Goal: Task Accomplishment & Management: Use online tool/utility

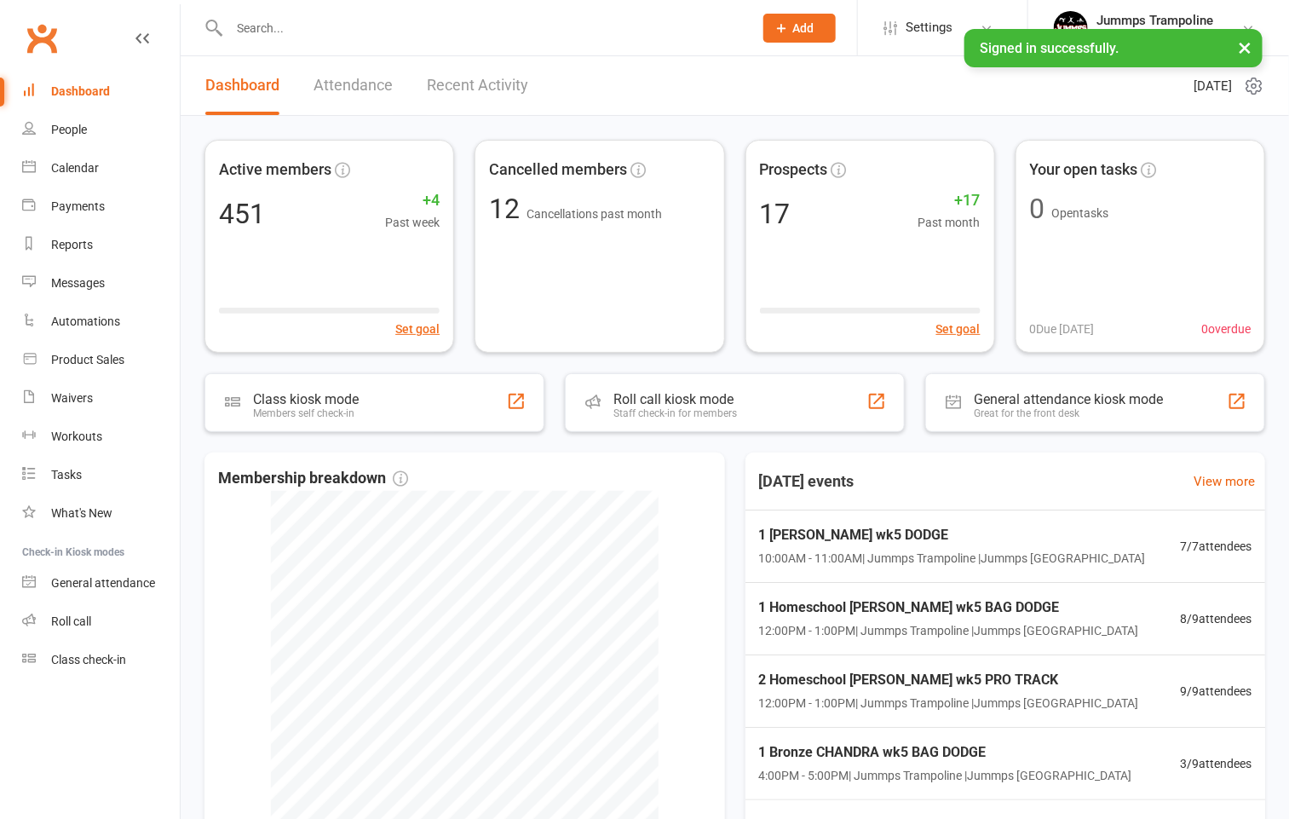
click at [435, 16] on input "text" at bounding box center [482, 28] width 517 height 24
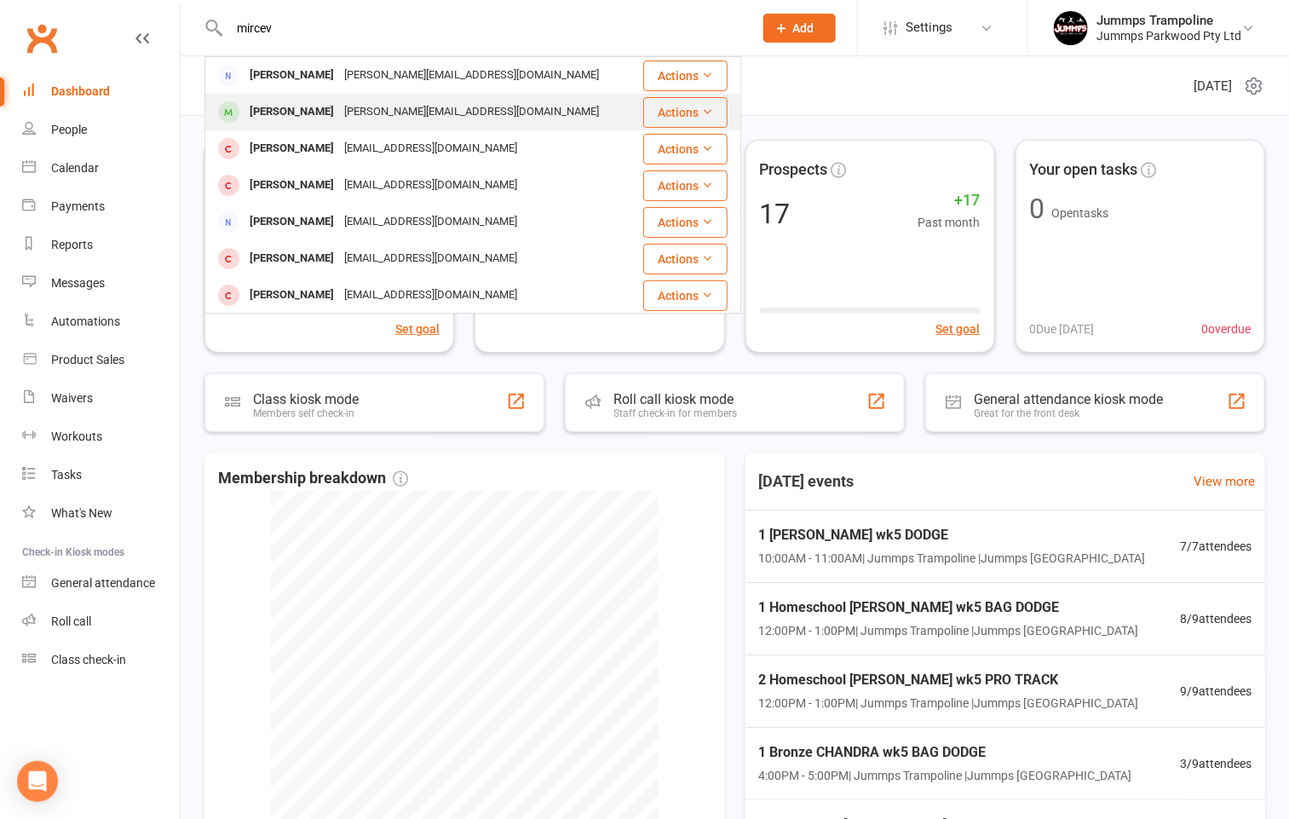
type input "mircev"
click at [339, 103] on div "[PERSON_NAME][EMAIL_ADDRESS][DOMAIN_NAME]" at bounding box center [471, 112] width 265 height 25
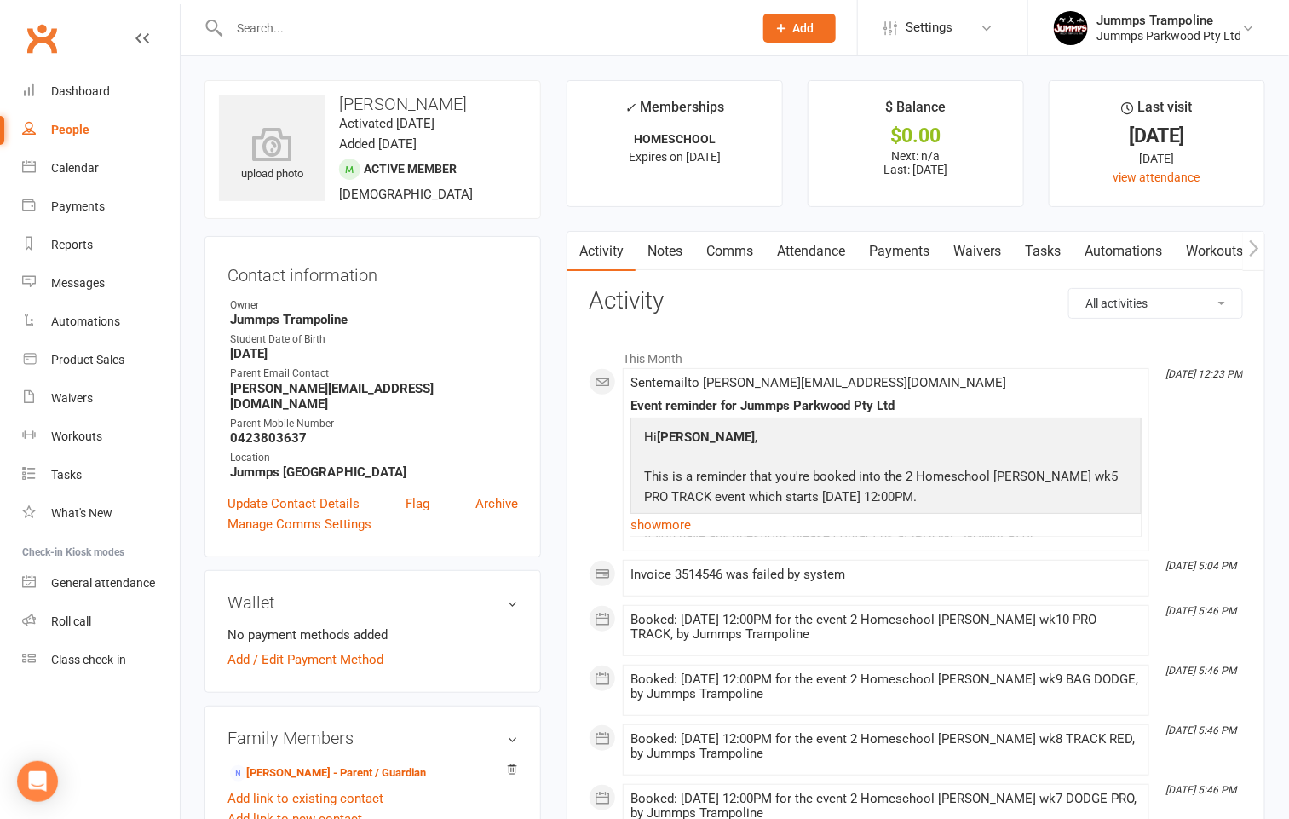
click at [892, 258] on link "Payments" at bounding box center [899, 251] width 84 height 39
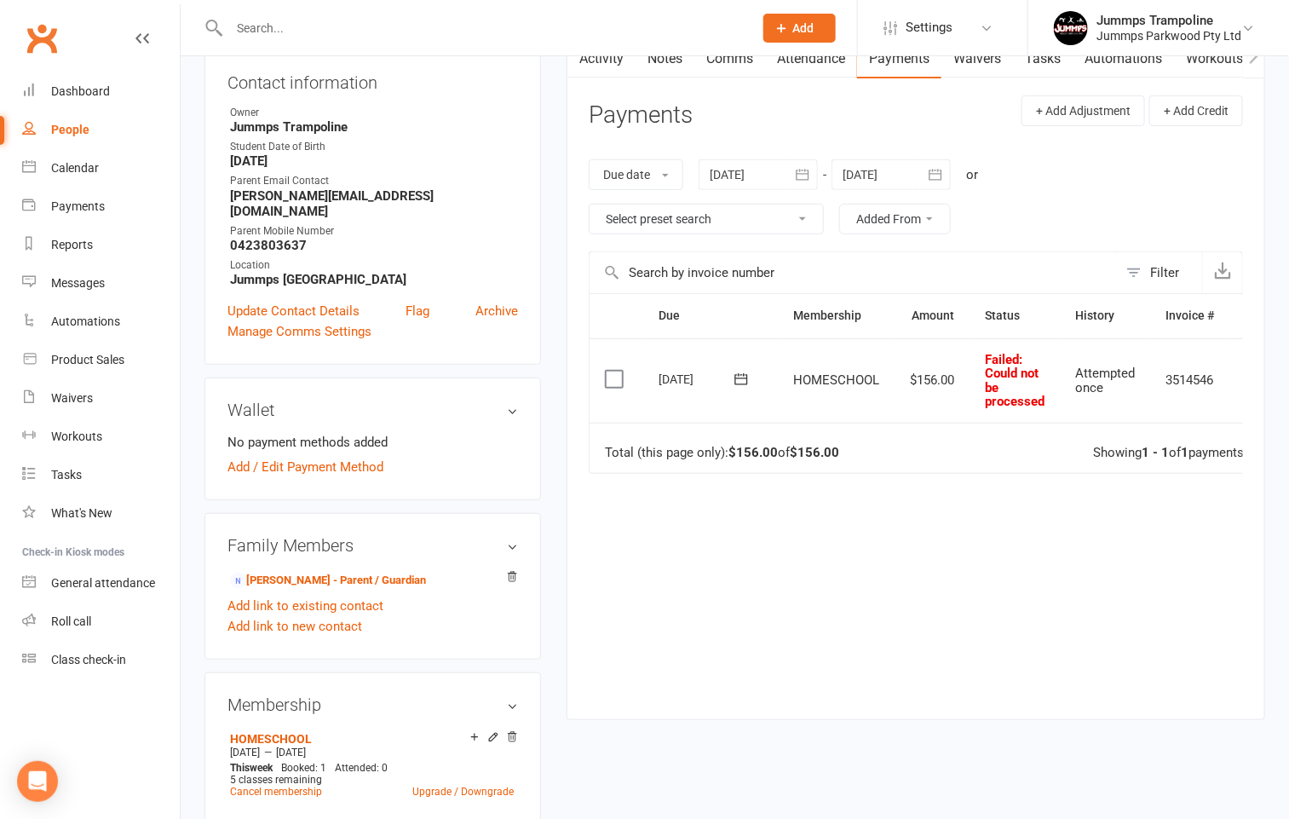
scroll to position [195, 0]
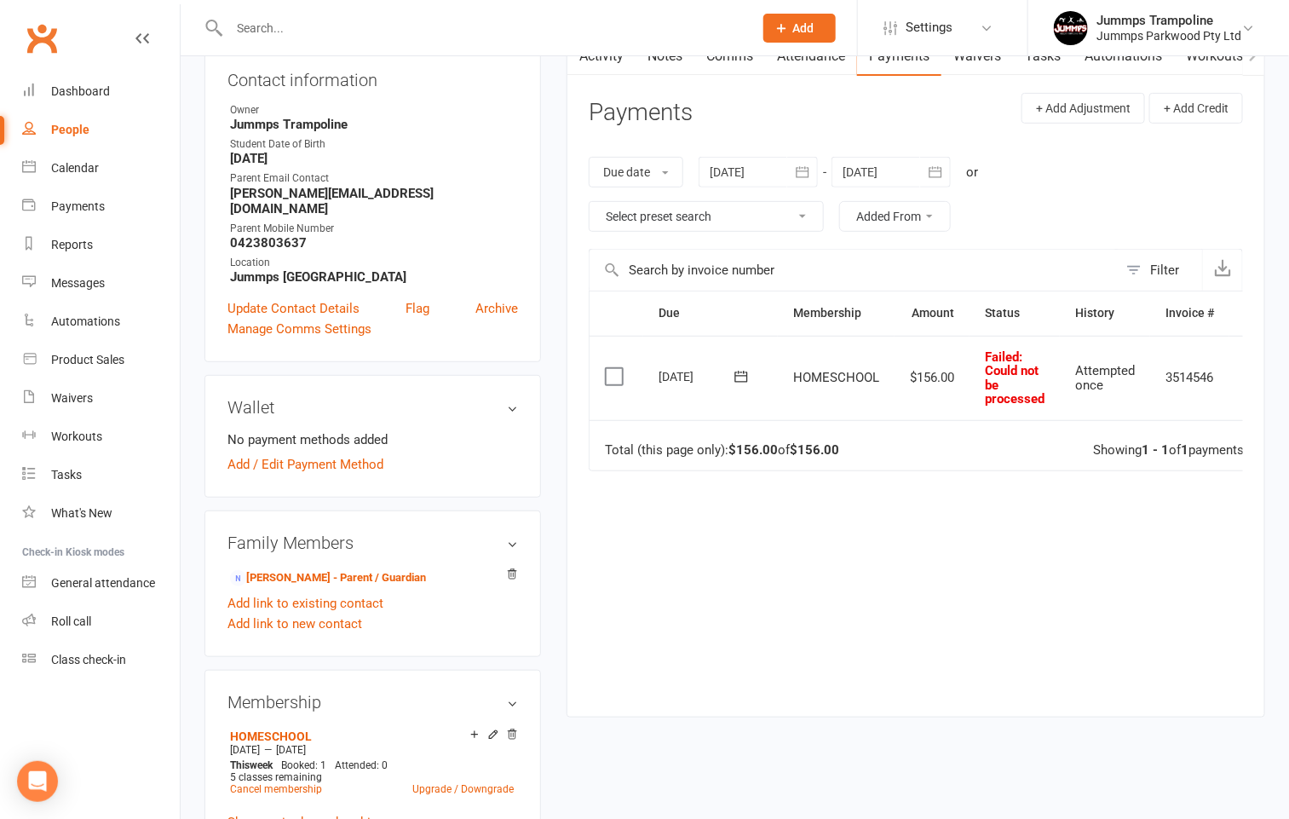
click at [1051, 372] on td "Failed : Could not be processed" at bounding box center [1015, 378] width 90 height 84
drag, startPoint x: 984, startPoint y: 358, endPoint x: 1028, endPoint y: 394, distance: 56.3
click at [1028, 394] on td "Failed : Could not be processed" at bounding box center [1015, 378] width 90 height 84
click at [1031, 399] on span ": Could not be processed" at bounding box center [1015, 378] width 60 height 58
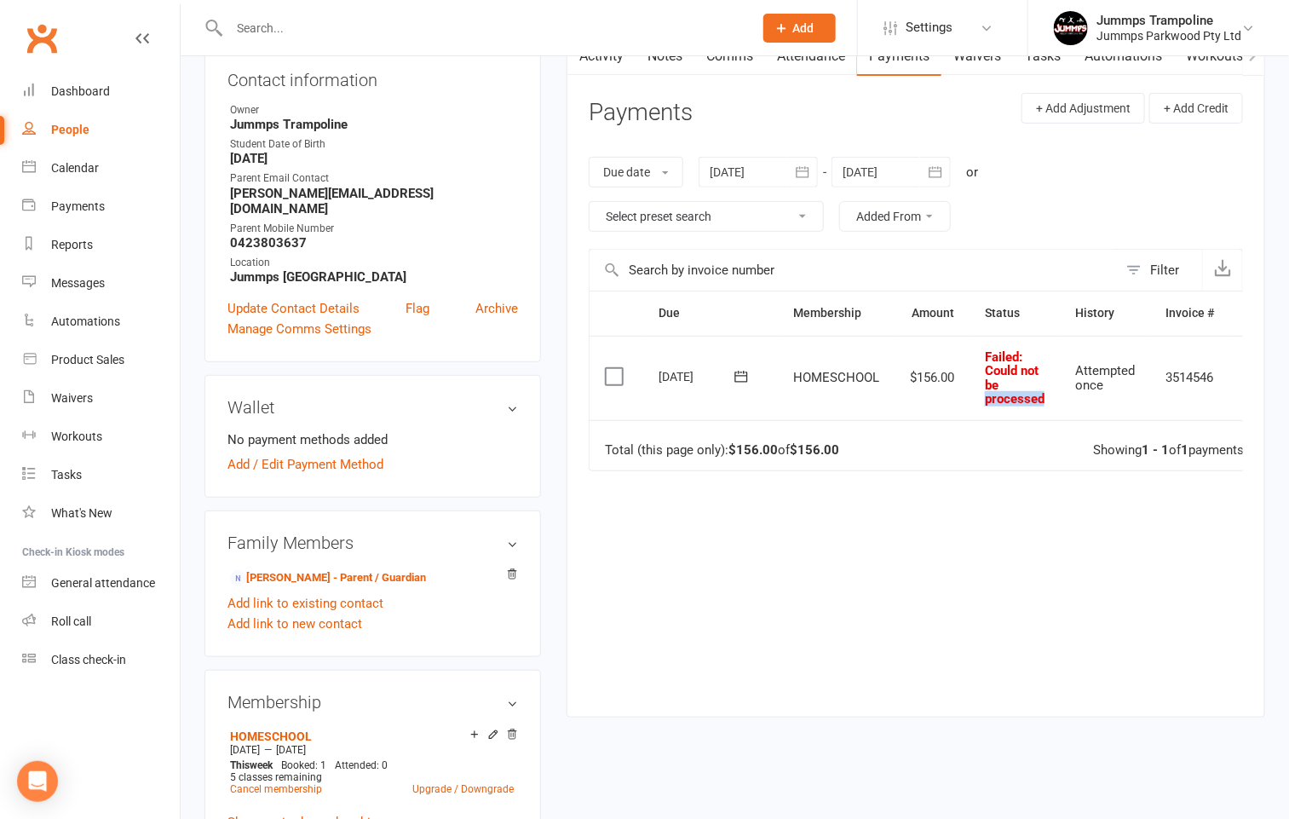
click at [1031, 399] on span ": Could not be processed" at bounding box center [1015, 378] width 60 height 58
click at [989, 558] on div "Due Contact Membership Amount Status History Invoice # Select this [DATE] [PERS…" at bounding box center [916, 491] width 654 height 401
click at [1220, 364] on td "3514546" at bounding box center [1189, 378] width 79 height 84
drag, startPoint x: 937, startPoint y: 401, endPoint x: 920, endPoint y: 389, distance: 20.1
click at [928, 394] on td "$156.00" at bounding box center [932, 378] width 75 height 84
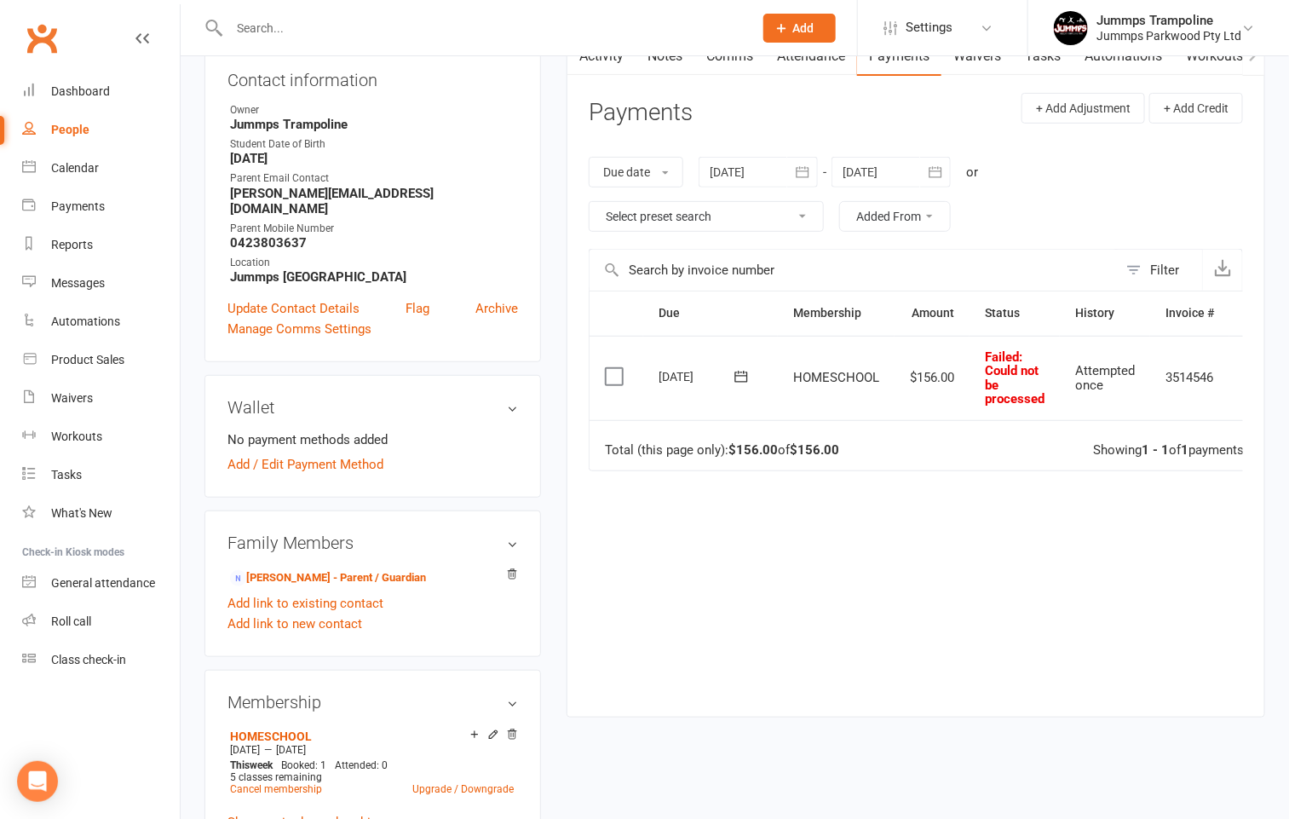
click at [946, 430] on td "Total (this page only): $156.00 of $156.00 Showing 1 - 1 of 1 payments" at bounding box center [935, 445] width 691 height 51
click at [949, 430] on td "Total (this page only): $156.00 of $156.00 Showing 1 - 1 of 1 payments" at bounding box center [935, 445] width 691 height 51
click at [954, 430] on td "Total (this page only): $156.00 of $156.00 Showing 1 - 1 of 1 payments" at bounding box center [935, 445] width 691 height 51
click at [936, 481] on div "Due Contact Membership Amount Status History Invoice # Select this [DATE] [PERS…" at bounding box center [916, 491] width 654 height 401
click at [611, 373] on label at bounding box center [616, 376] width 23 height 17
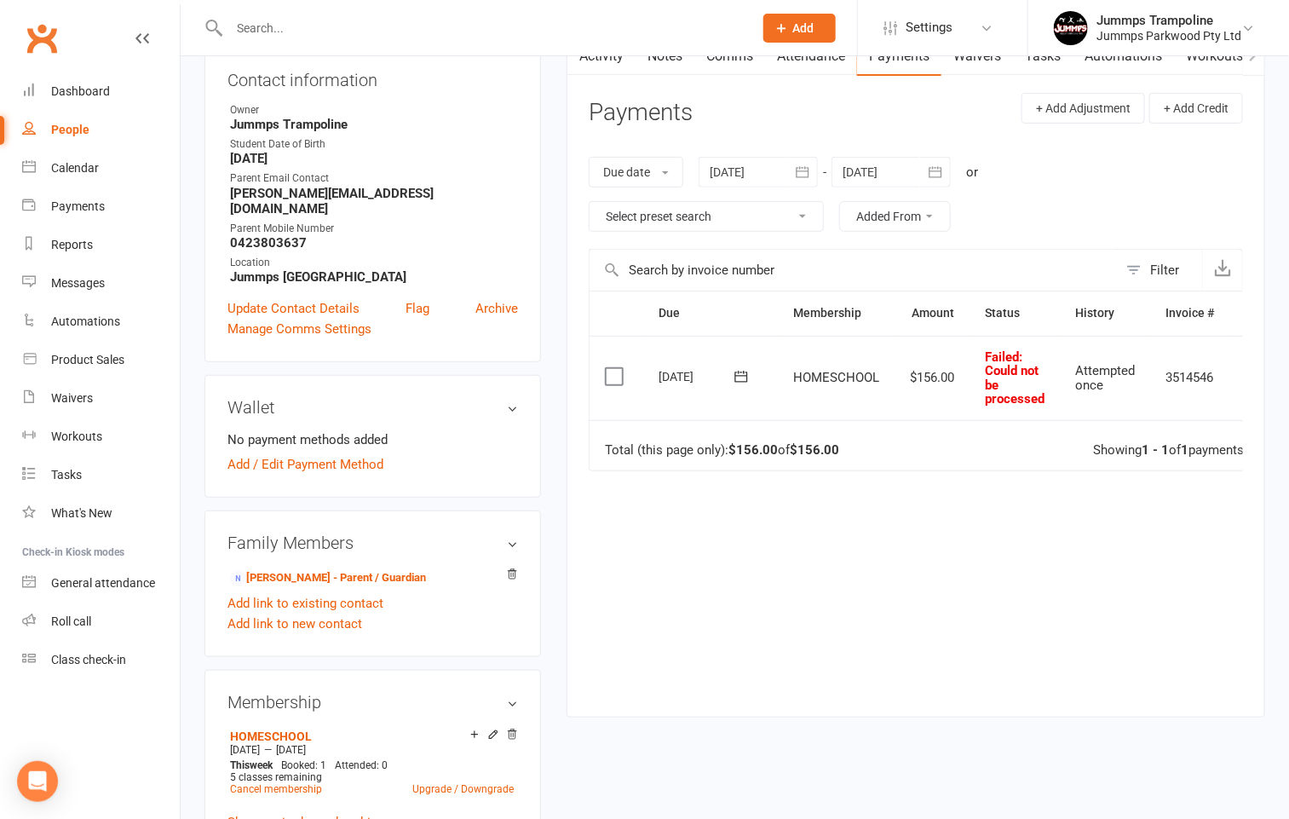
click at [611, 368] on input "checkbox" at bounding box center [610, 368] width 11 height 0
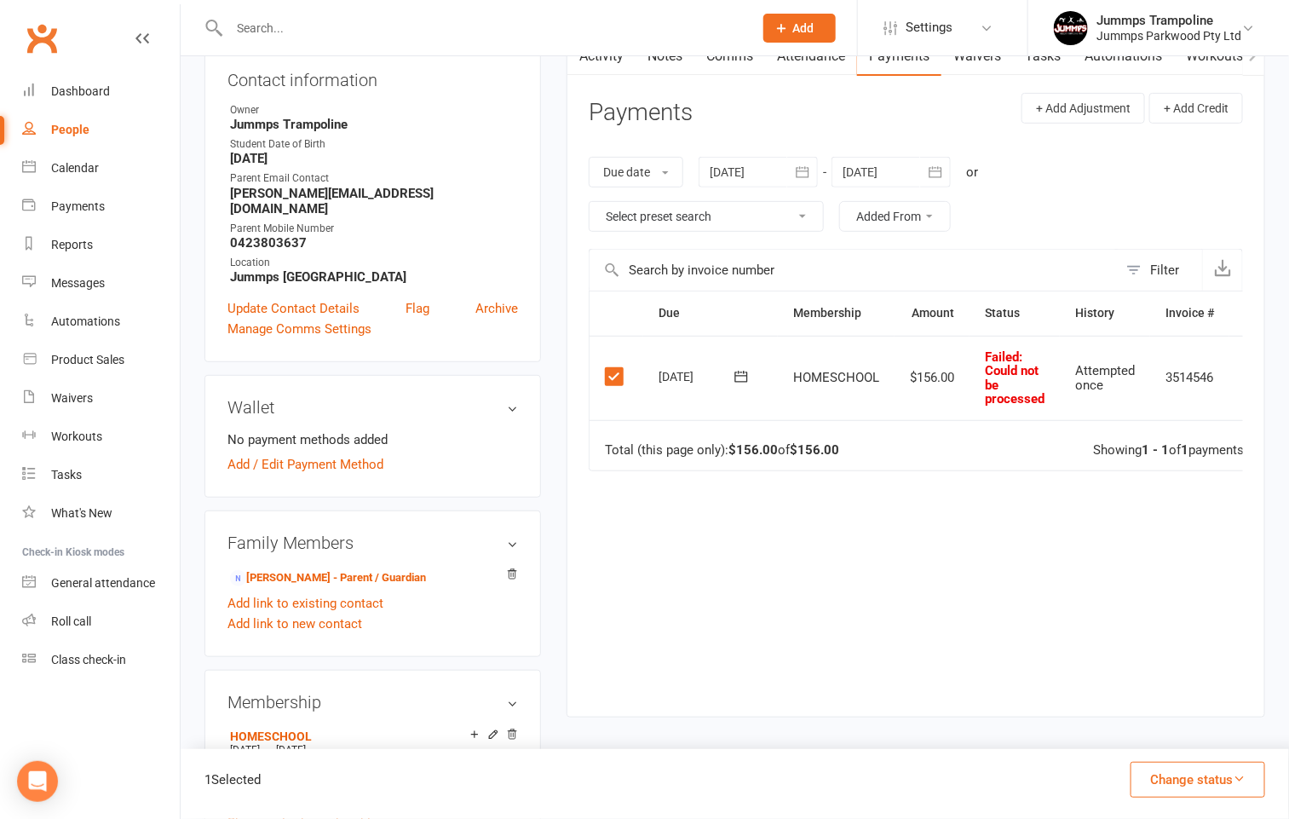
click at [1238, 786] on button "Change status" at bounding box center [1198, 780] width 135 height 36
click at [1184, 625] on link "Paid (Cash)" at bounding box center [1180, 631] width 169 height 34
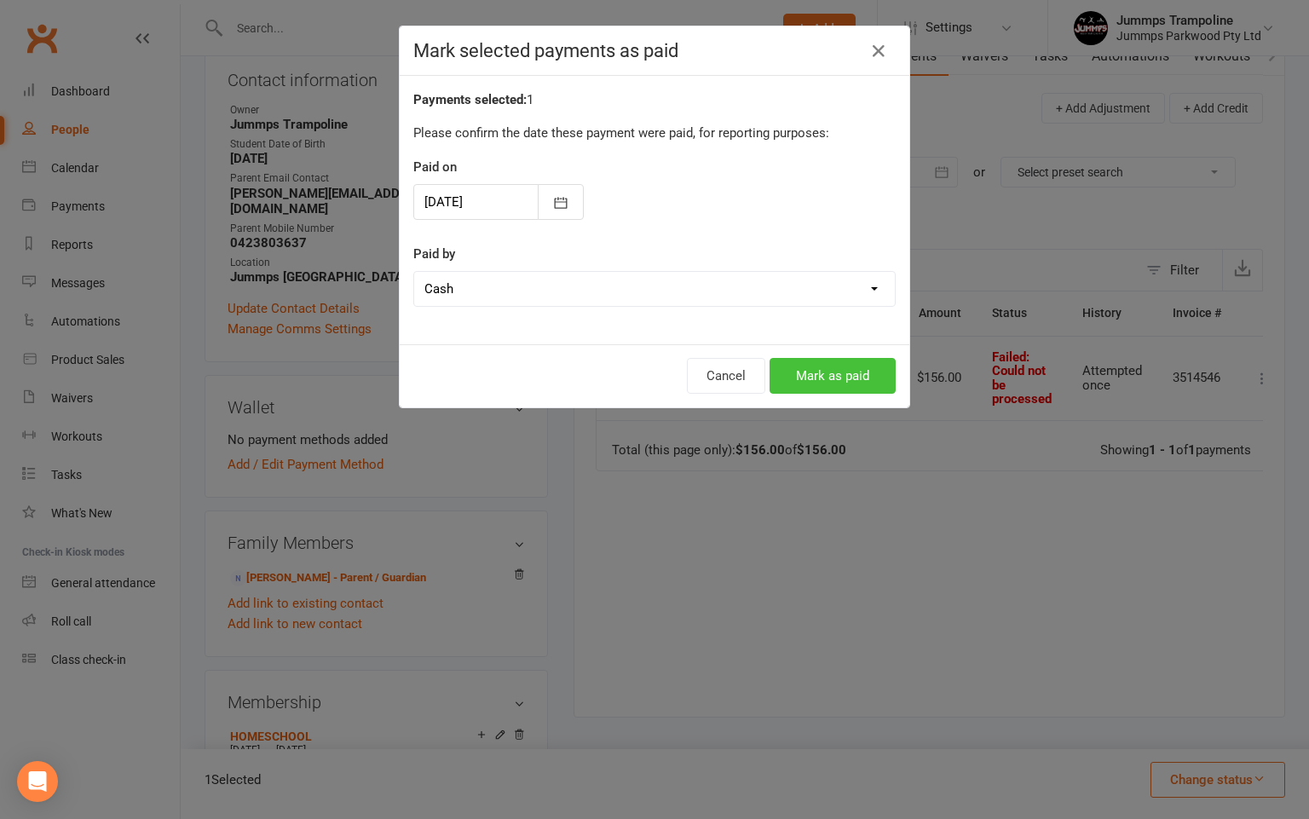
click at [841, 368] on button "Mark as paid" at bounding box center [833, 376] width 126 height 36
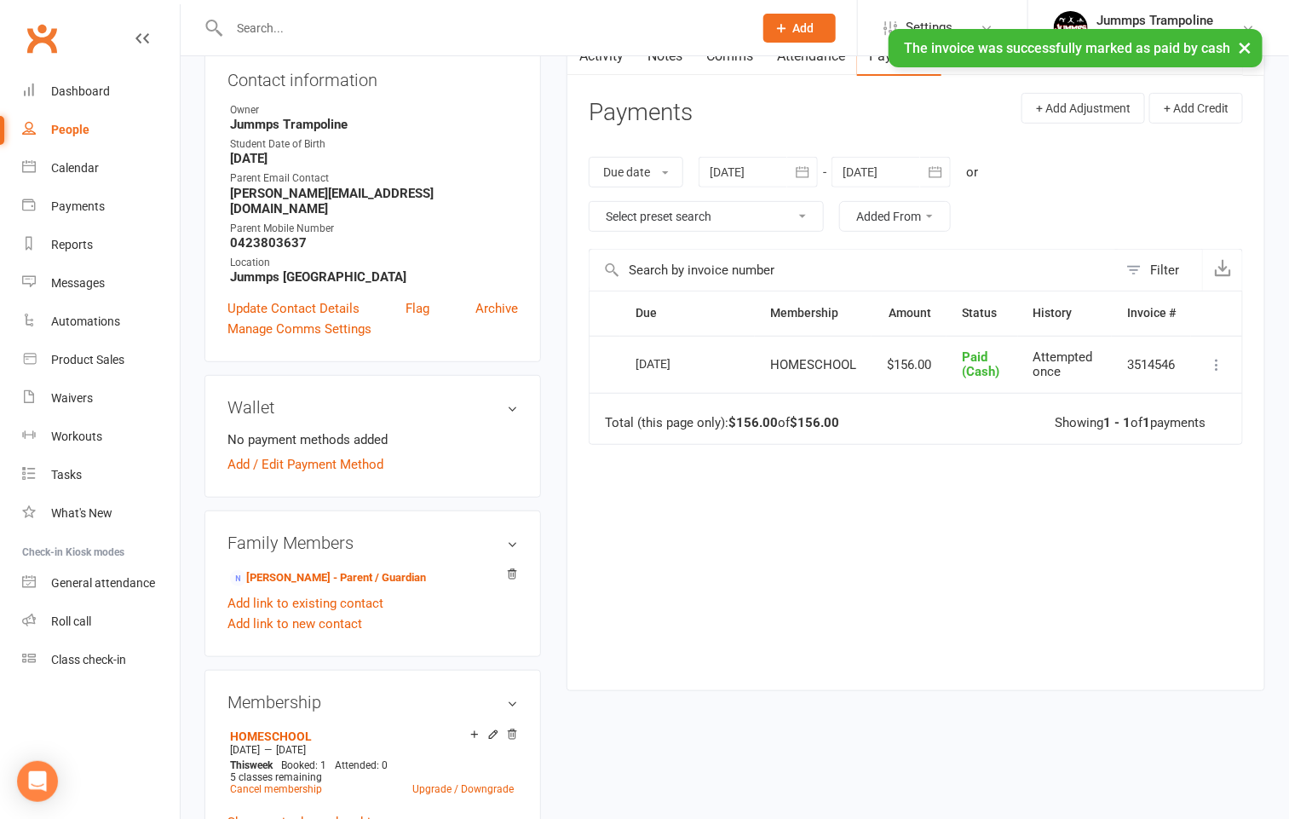
click at [992, 555] on div "Due Contact Membership Amount Status History Invoice # Select this [DATE] [PERS…" at bounding box center [916, 477] width 654 height 373
drag, startPoint x: 870, startPoint y: 565, endPoint x: 856, endPoint y: 570, distance: 14.6
click at [868, 565] on div "Due Contact Membership Amount Status History Invoice # Select this [DATE] [PERS…" at bounding box center [916, 477] width 654 height 373
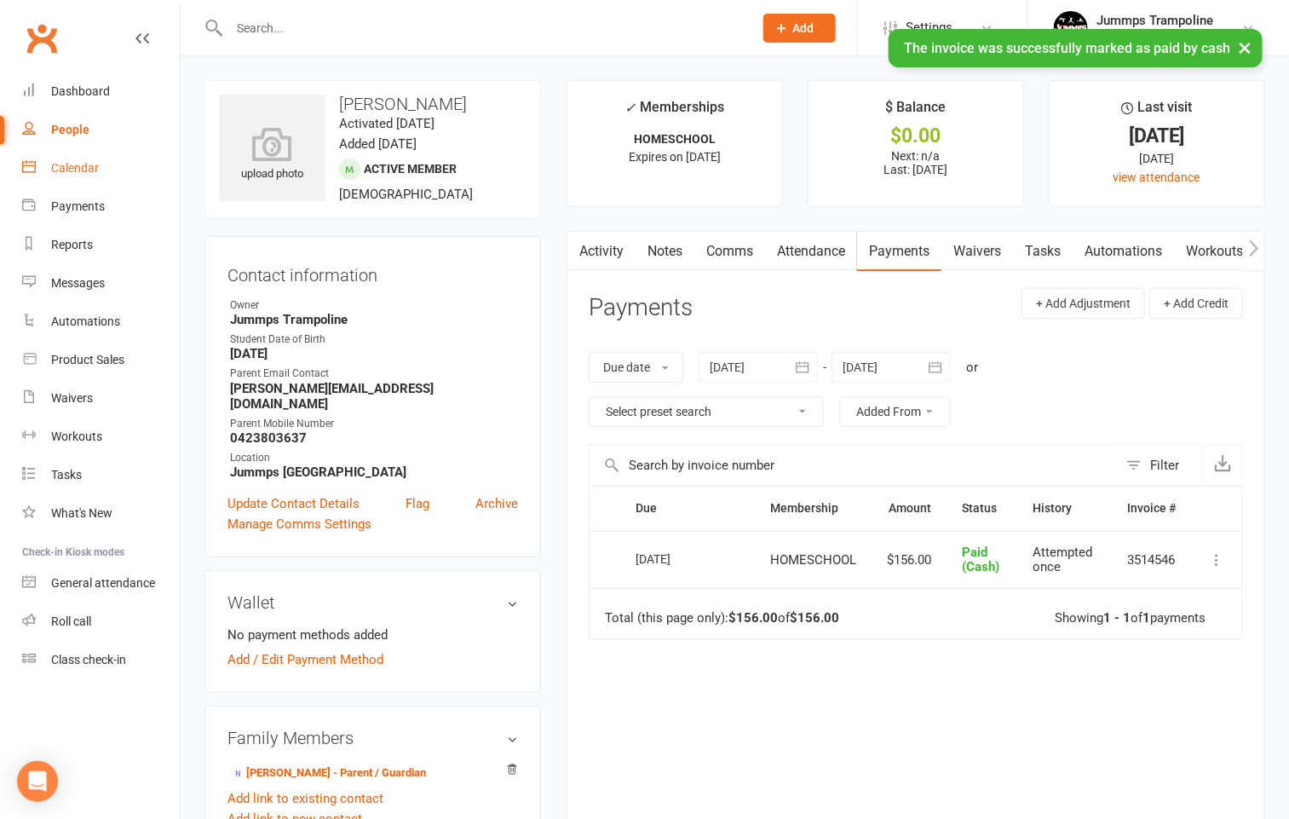
click at [80, 159] on link "Calendar" at bounding box center [101, 168] width 158 height 38
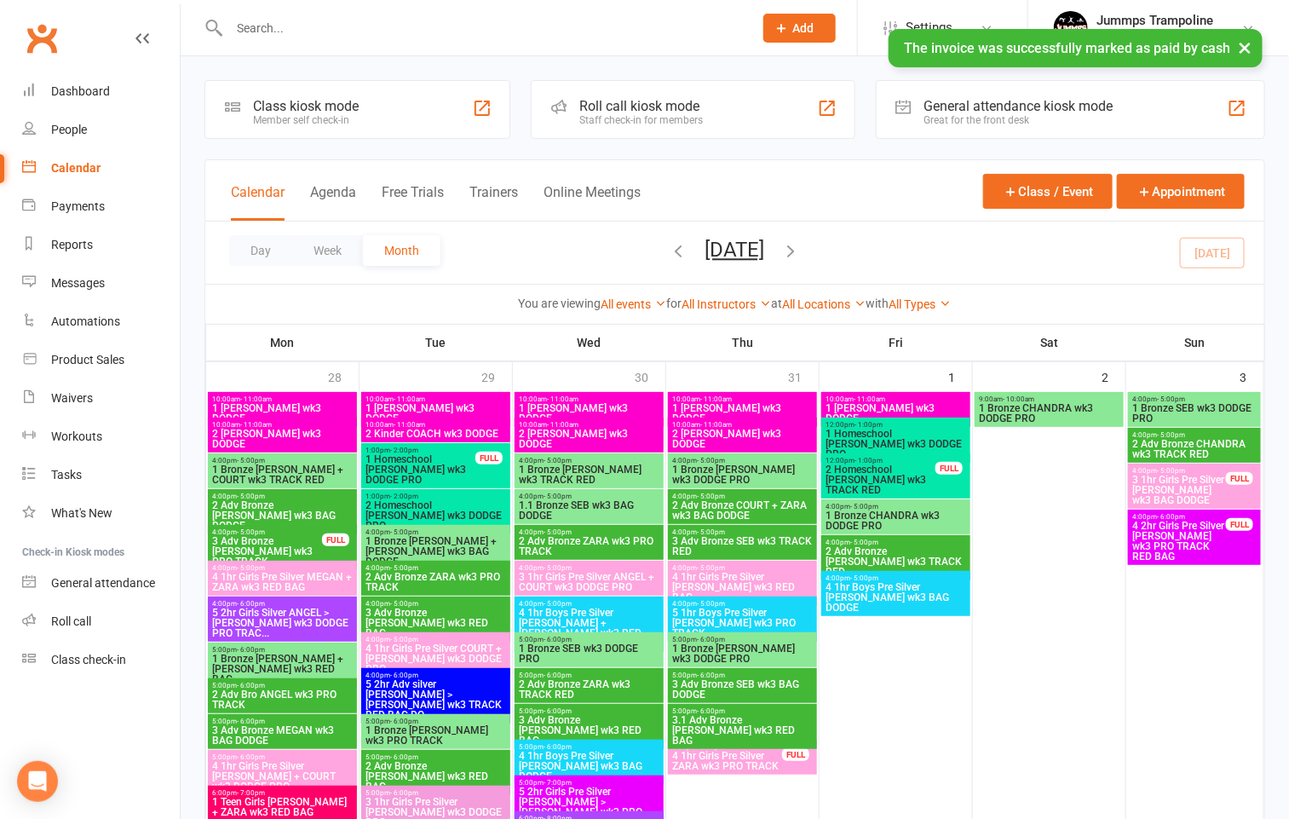
click at [66, 622] on div "Roll call" at bounding box center [71, 621] width 40 height 14
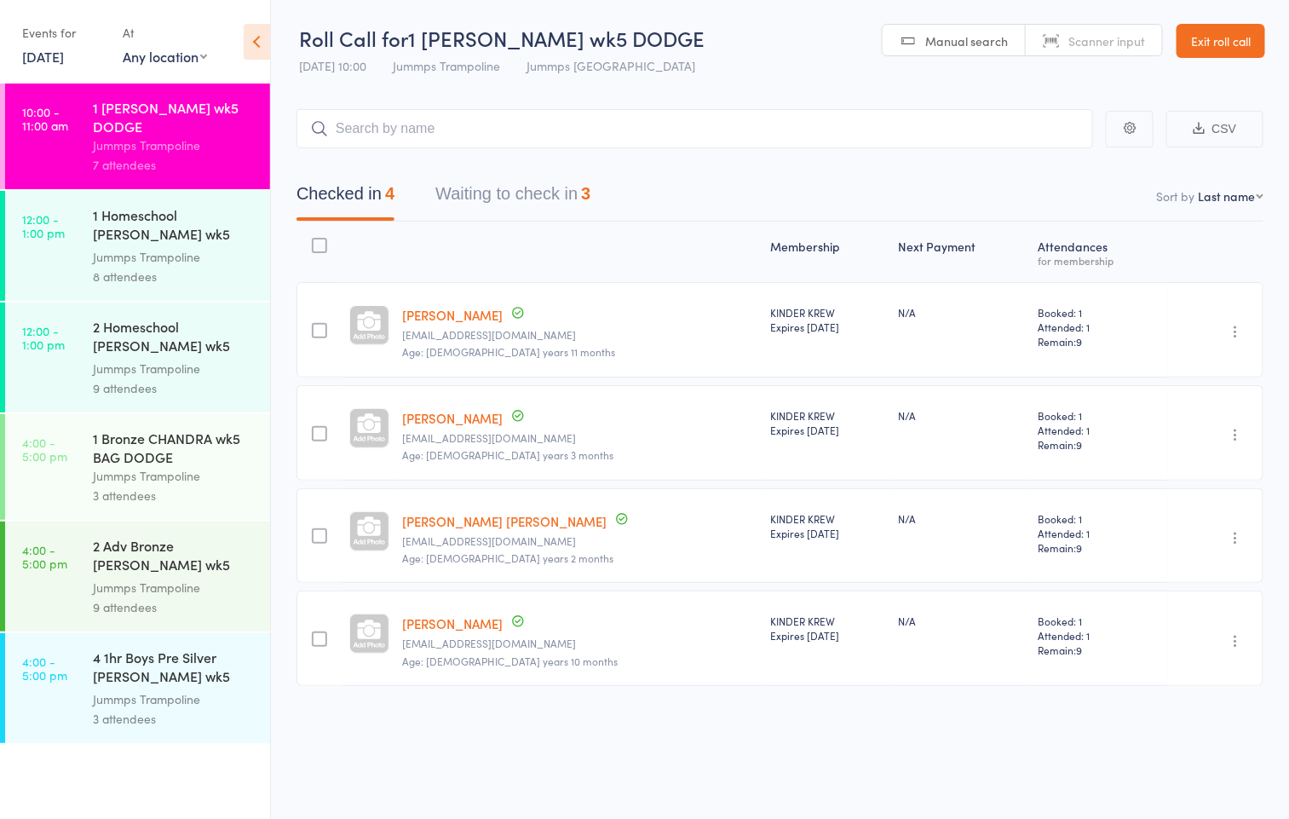
click at [180, 238] on div "1 Homeschool [PERSON_NAME] wk5 BAG DODGE" at bounding box center [174, 226] width 163 height 42
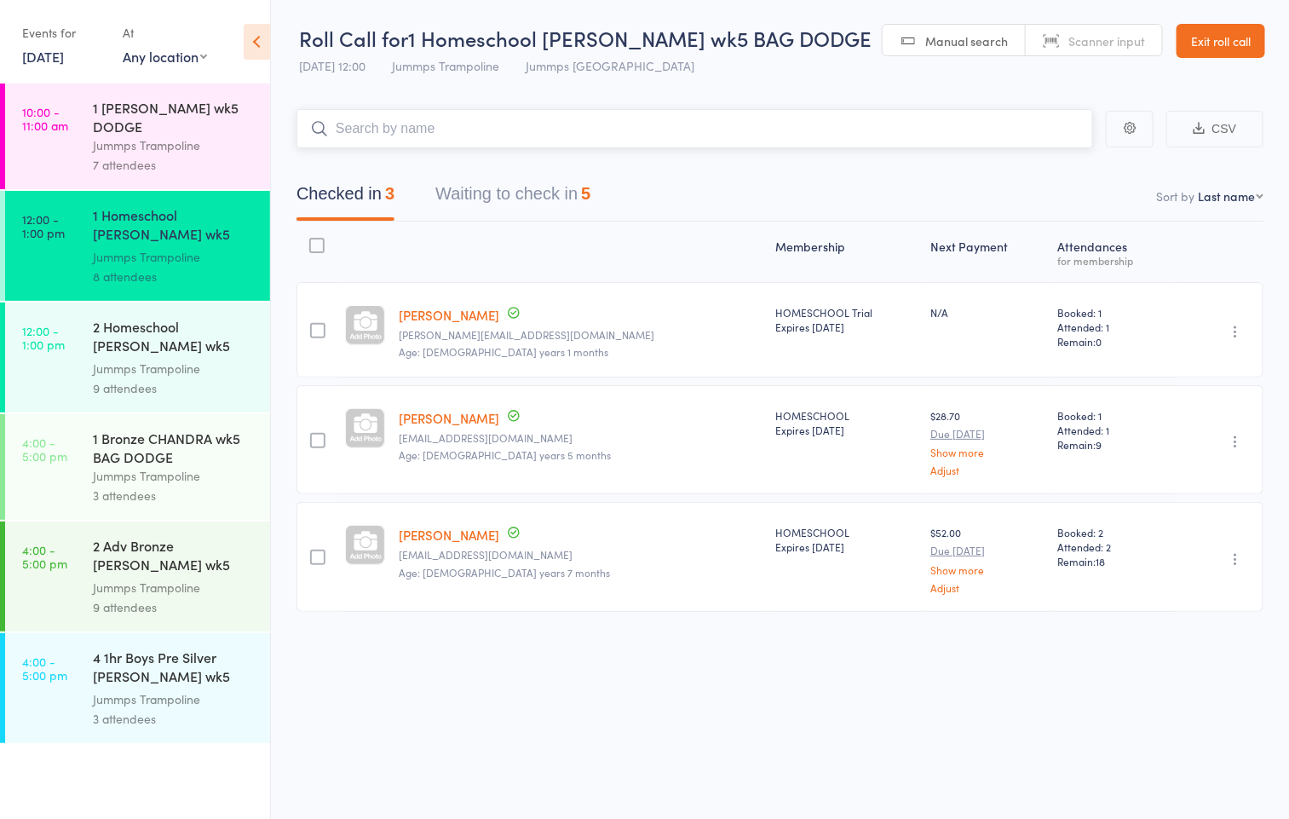
click at [539, 198] on button "Waiting to check in 5" at bounding box center [512, 198] width 155 height 45
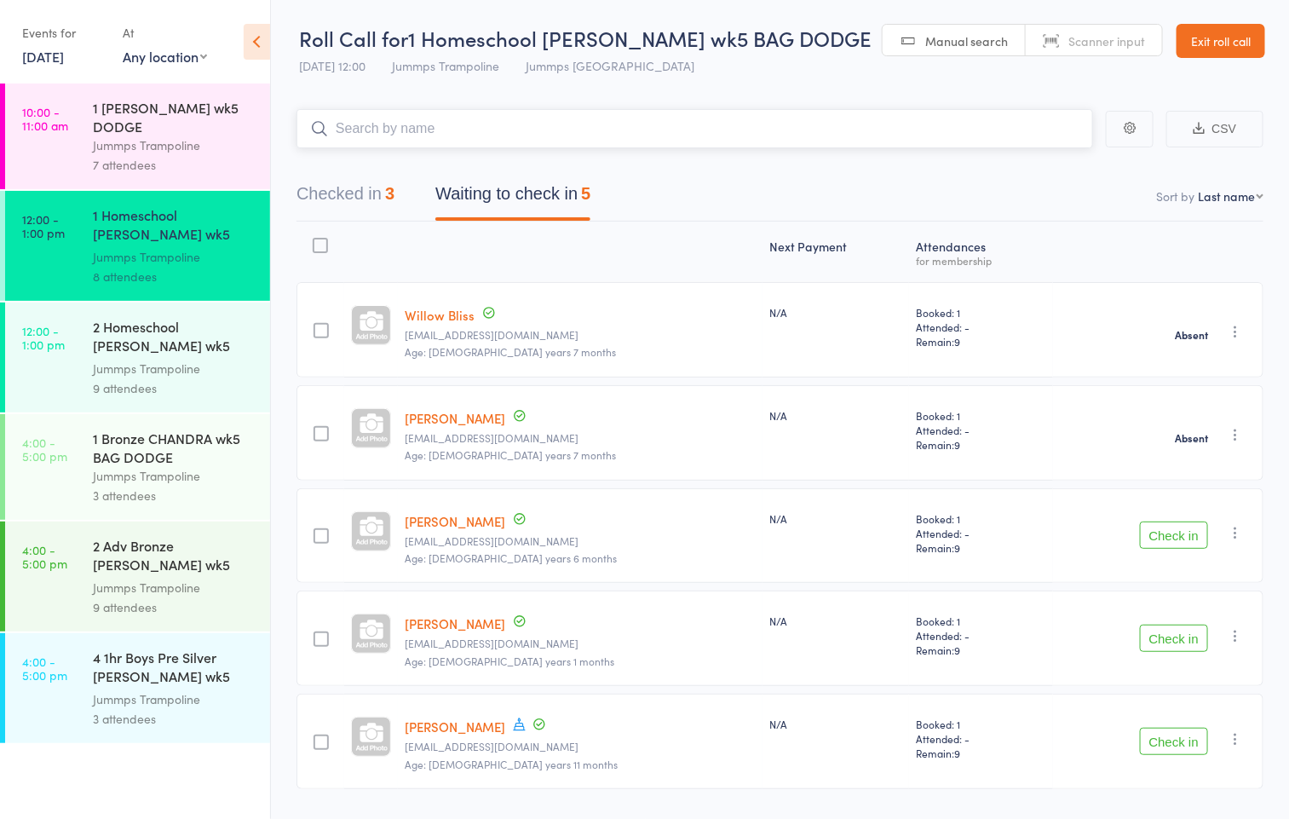
scroll to position [54, 0]
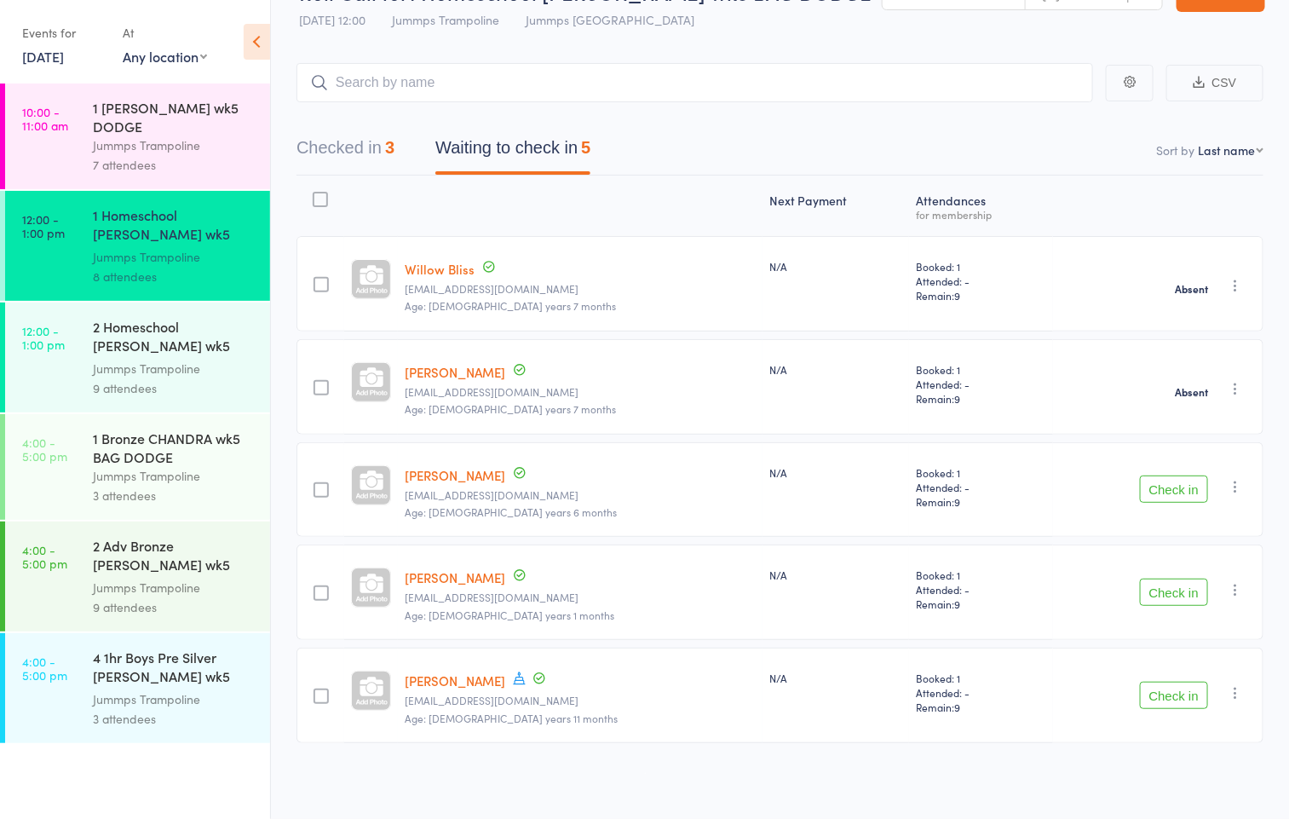
click at [190, 378] on div "9 attendees" at bounding box center [174, 388] width 163 height 20
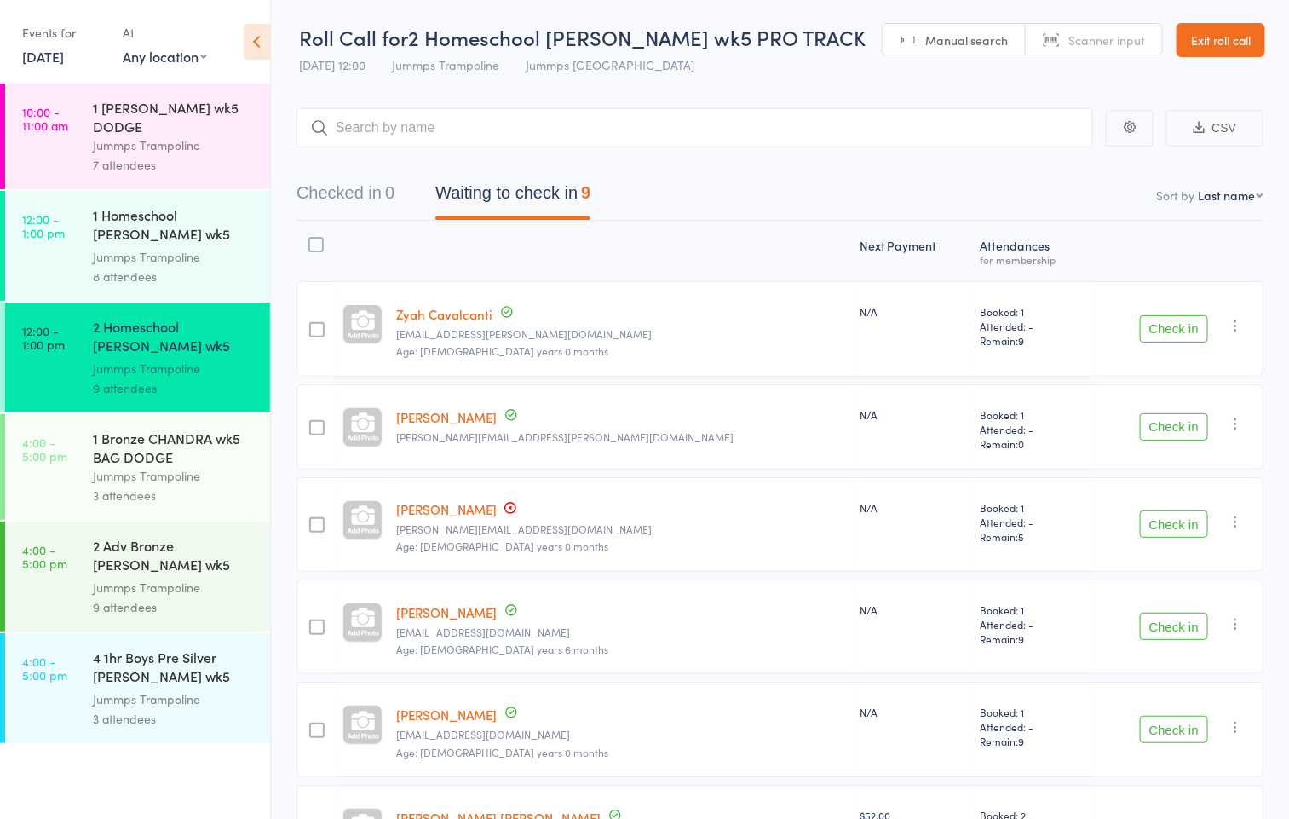
click at [487, 187] on button "Waiting to check in 9" at bounding box center [512, 197] width 155 height 45
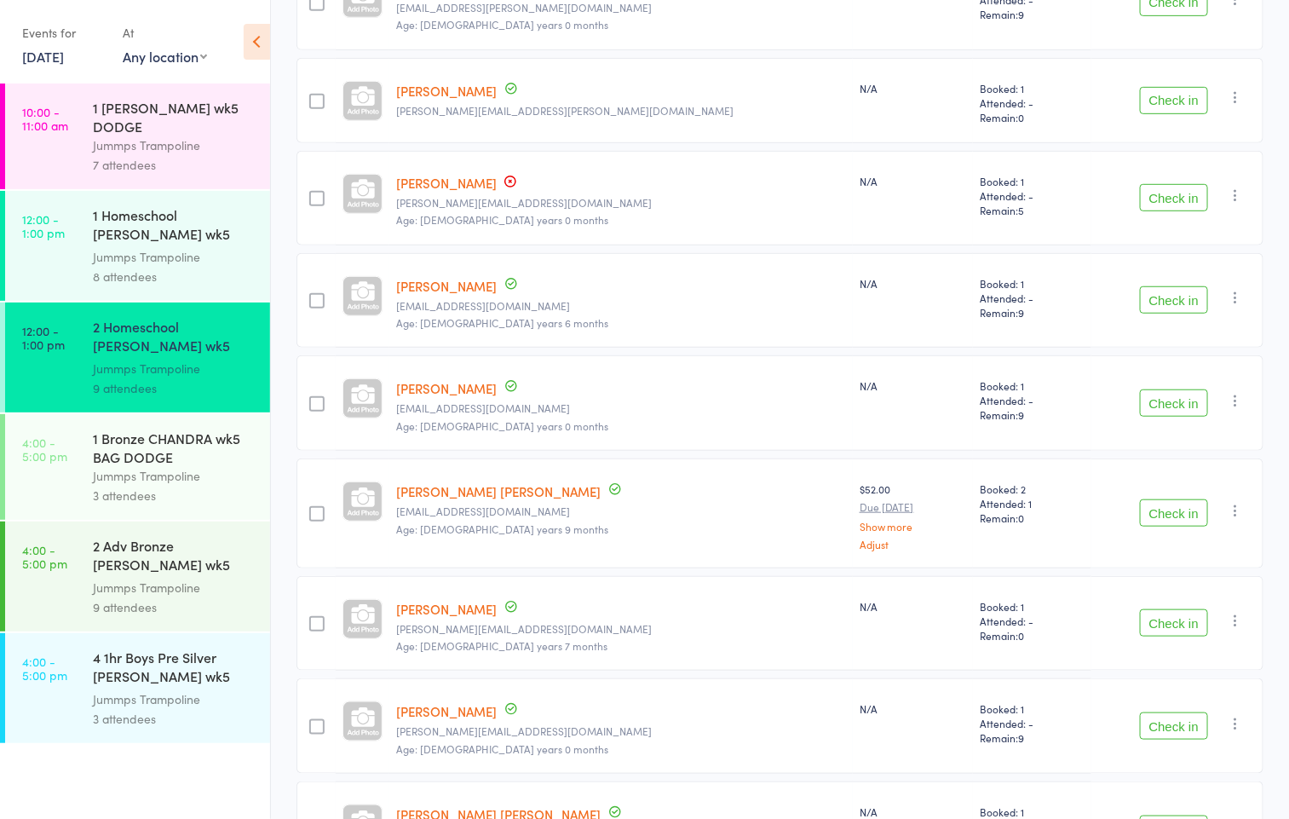
scroll to position [274, 0]
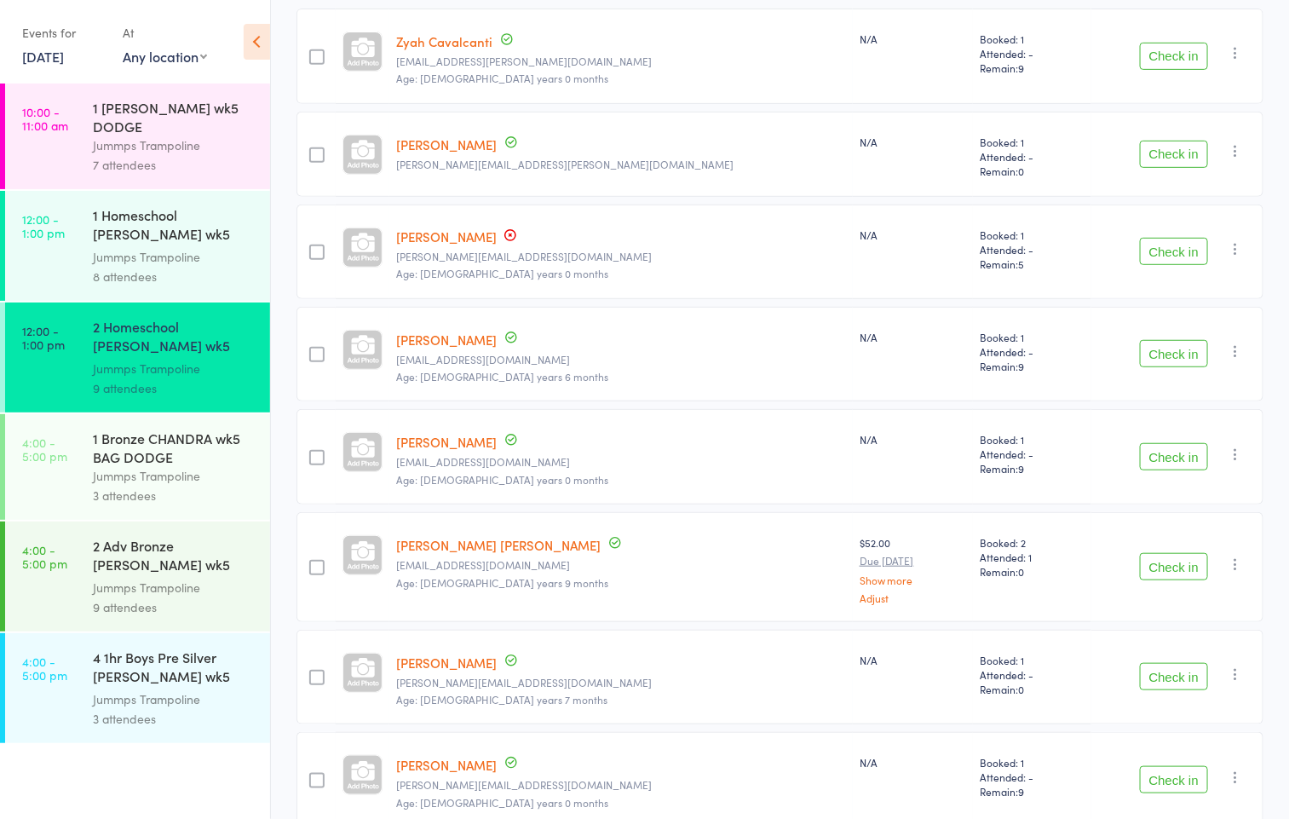
click at [1171, 256] on button "Check in" at bounding box center [1174, 251] width 68 height 27
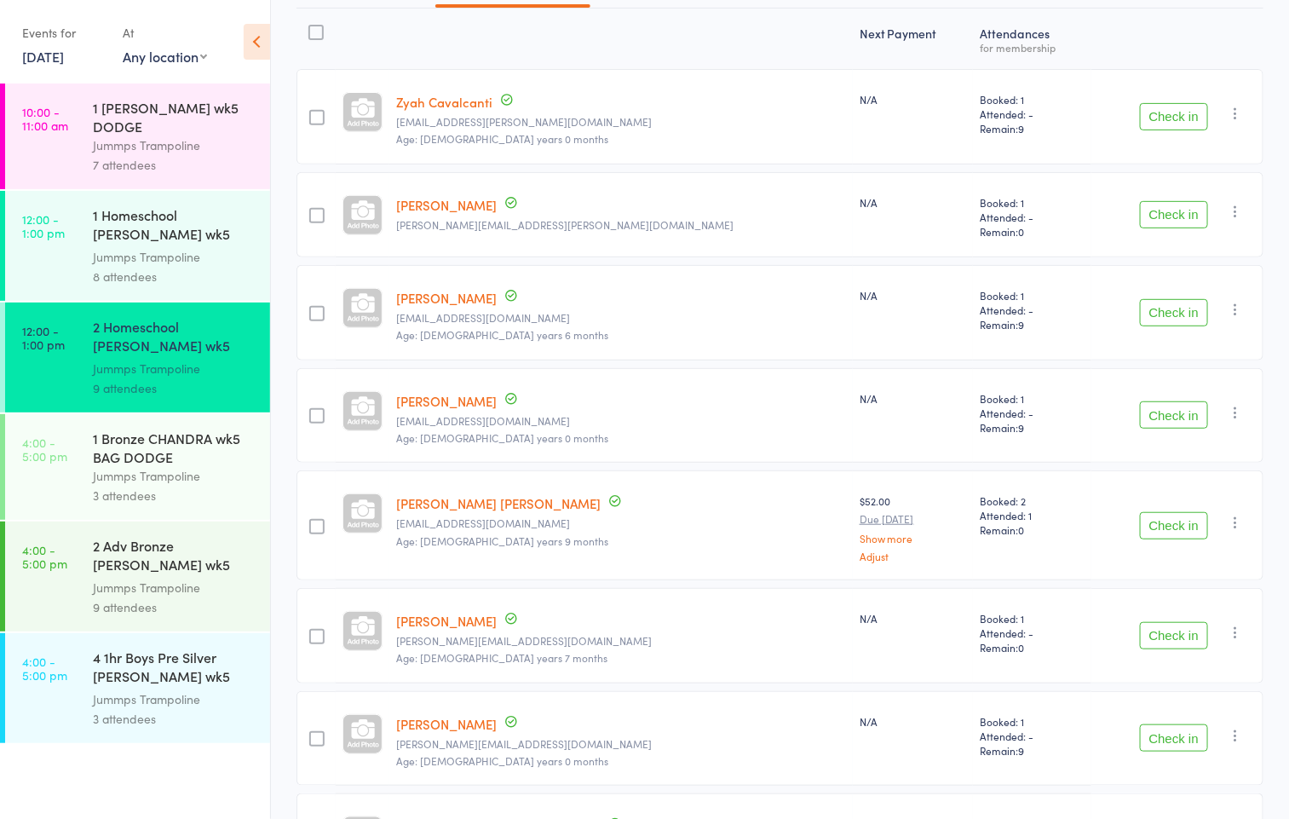
scroll to position [366, 0]
